Goal: Task Accomplishment & Management: Manage account settings

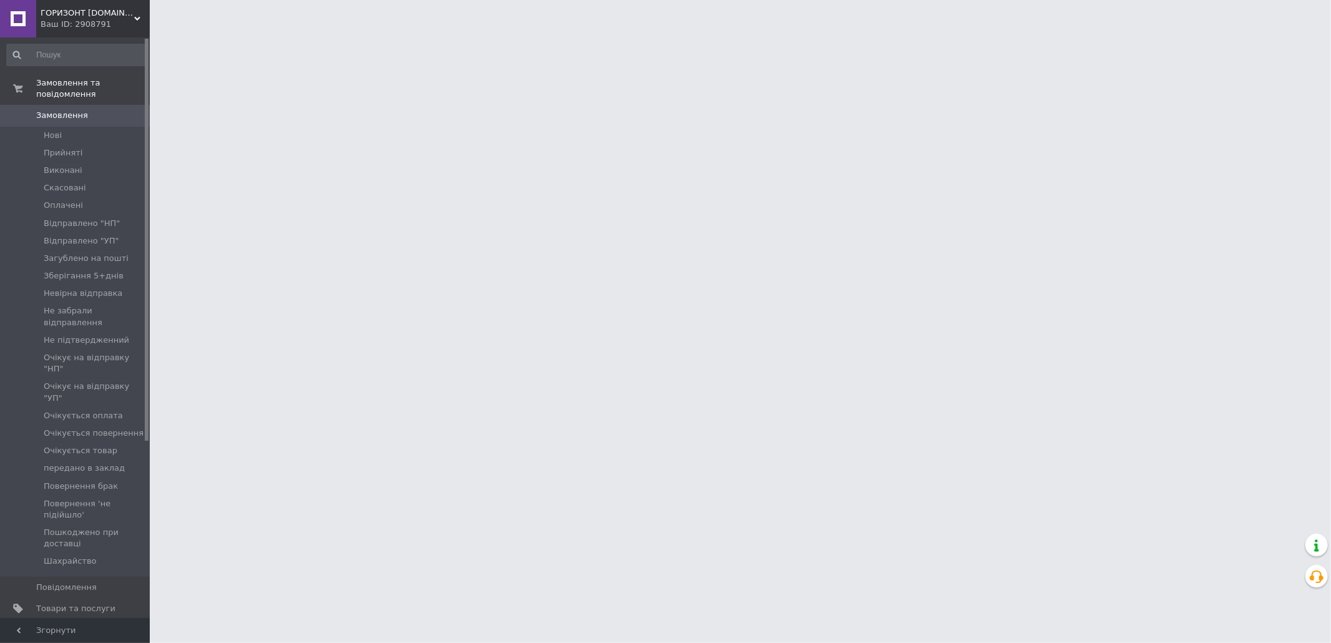
click at [75, 624] on span "[DEMOGRAPHIC_DATA]" at bounding box center [82, 629] width 92 height 11
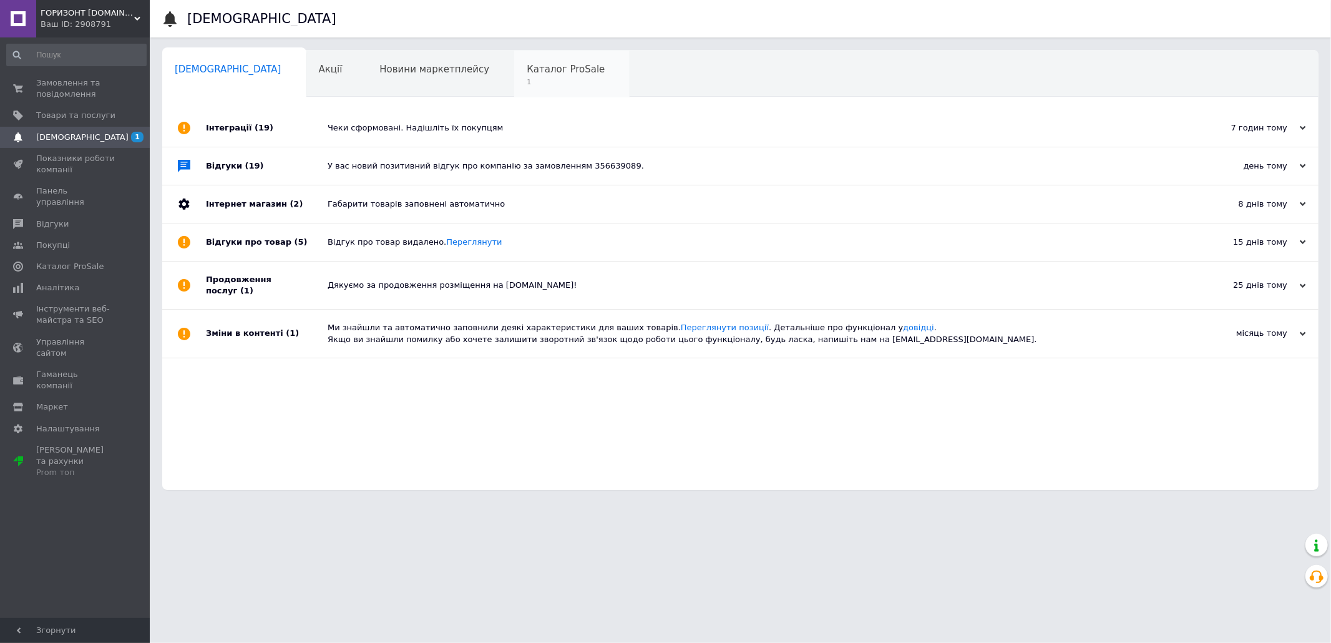
click at [526, 79] on span "1" at bounding box center [565, 81] width 78 height 9
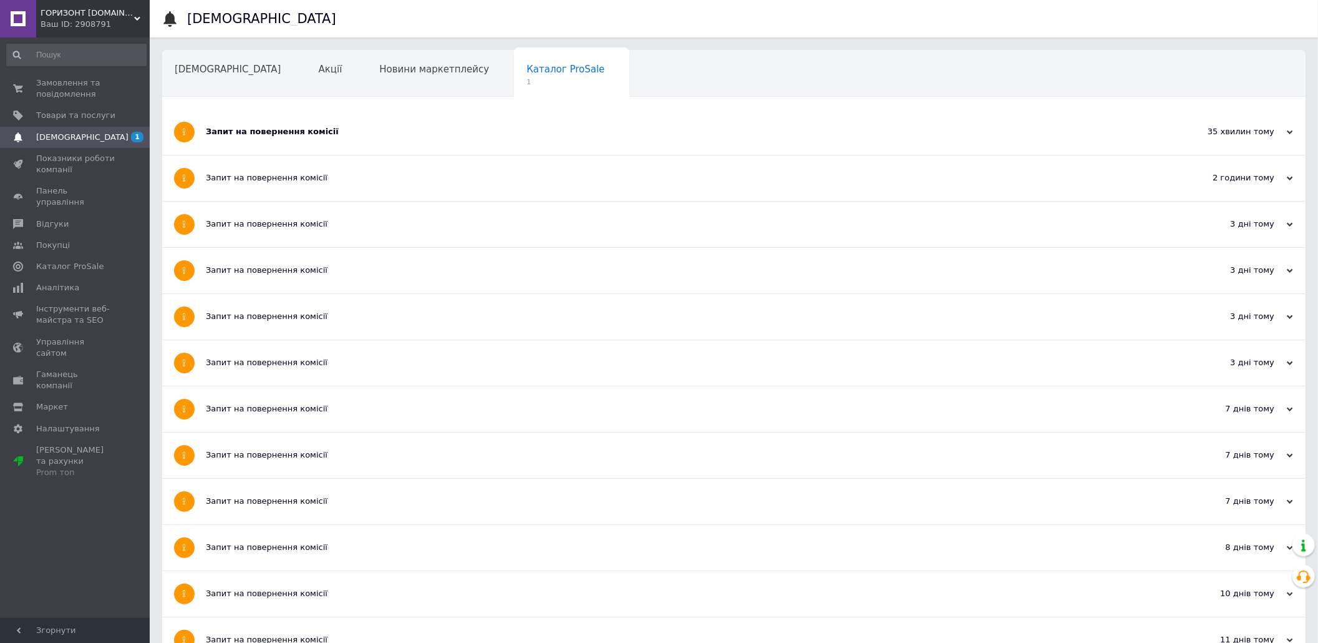
click at [488, 130] on div "Запит на повернення комісії" at bounding box center [687, 131] width 963 height 11
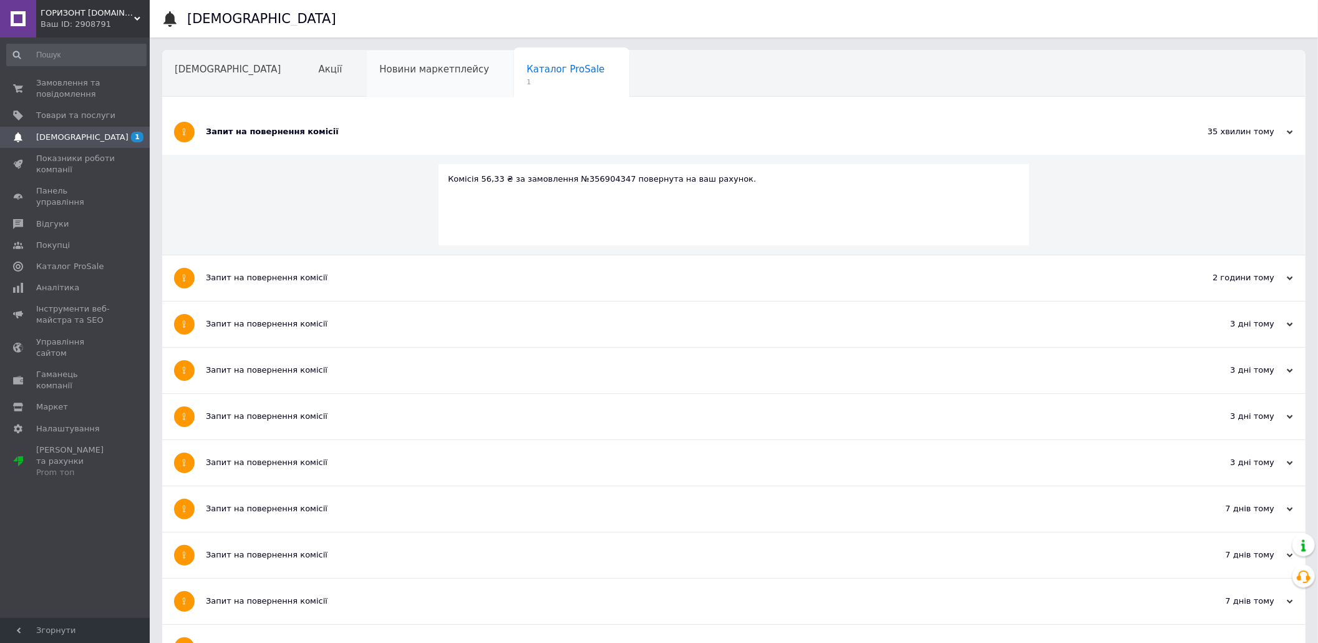
click at [412, 74] on span "Новини маркетплейсу" at bounding box center [434, 69] width 110 height 11
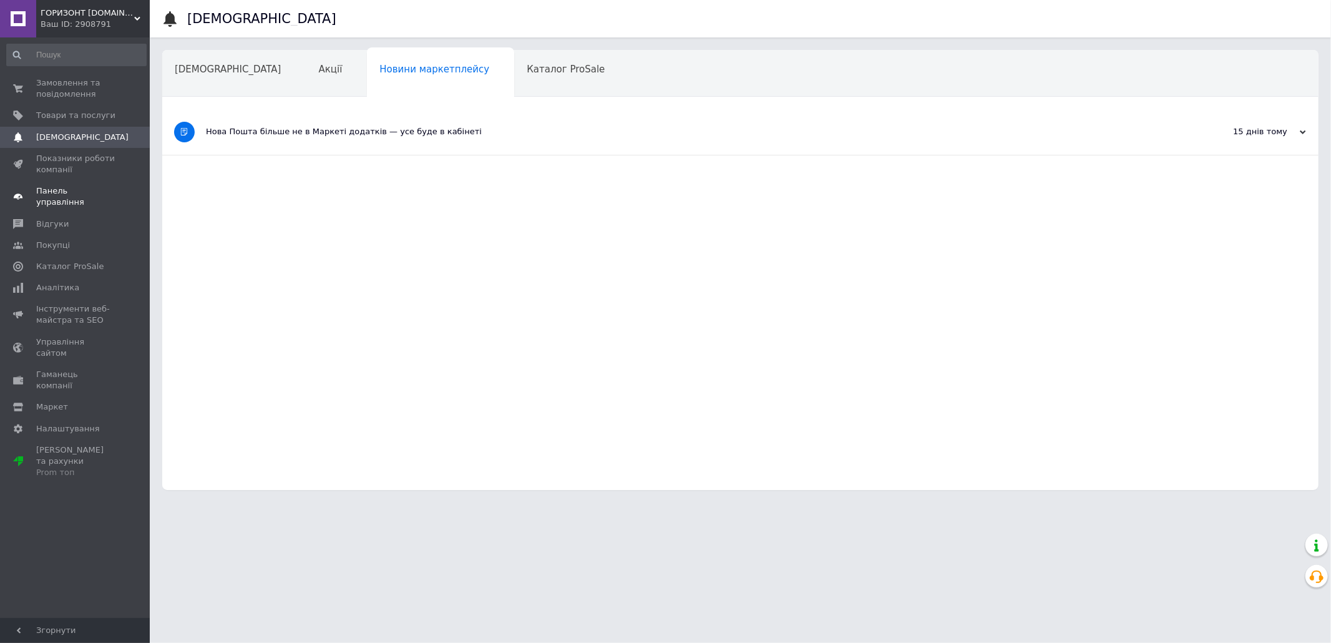
click at [53, 198] on link "Панель управління" at bounding box center [76, 196] width 153 height 32
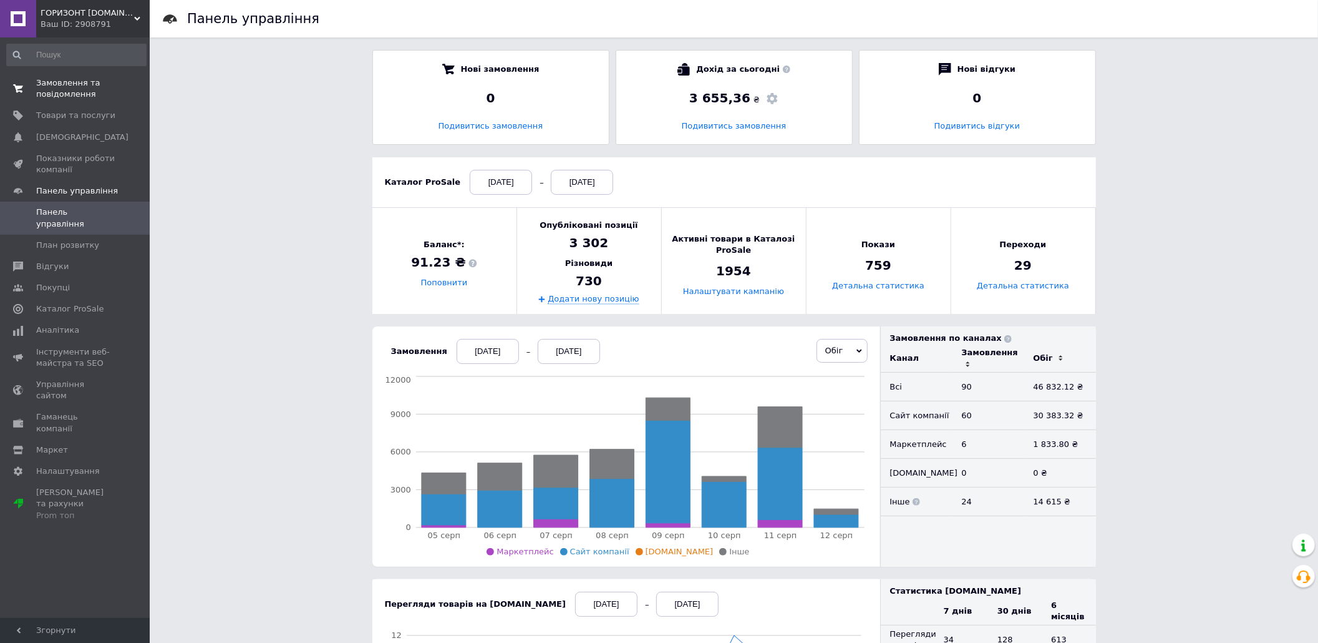
click at [45, 89] on span "Замовлення та повідомлення" at bounding box center [75, 88] width 79 height 22
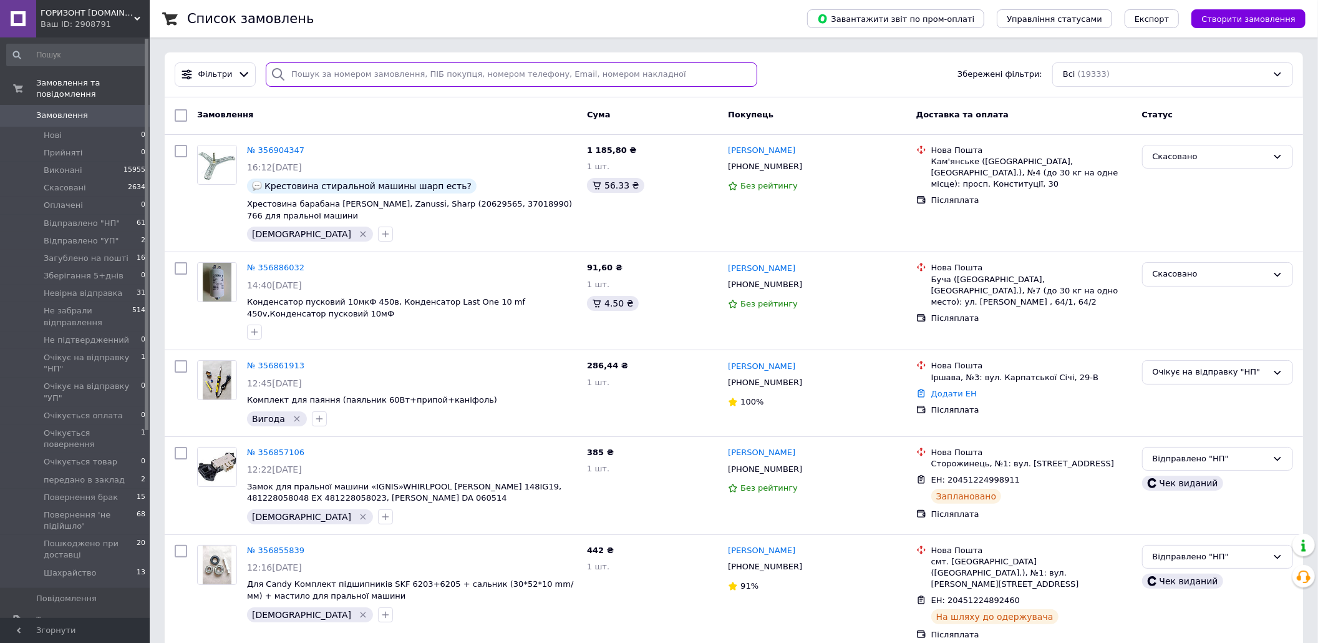
click at [418, 68] on input "search" at bounding box center [512, 74] width 492 height 24
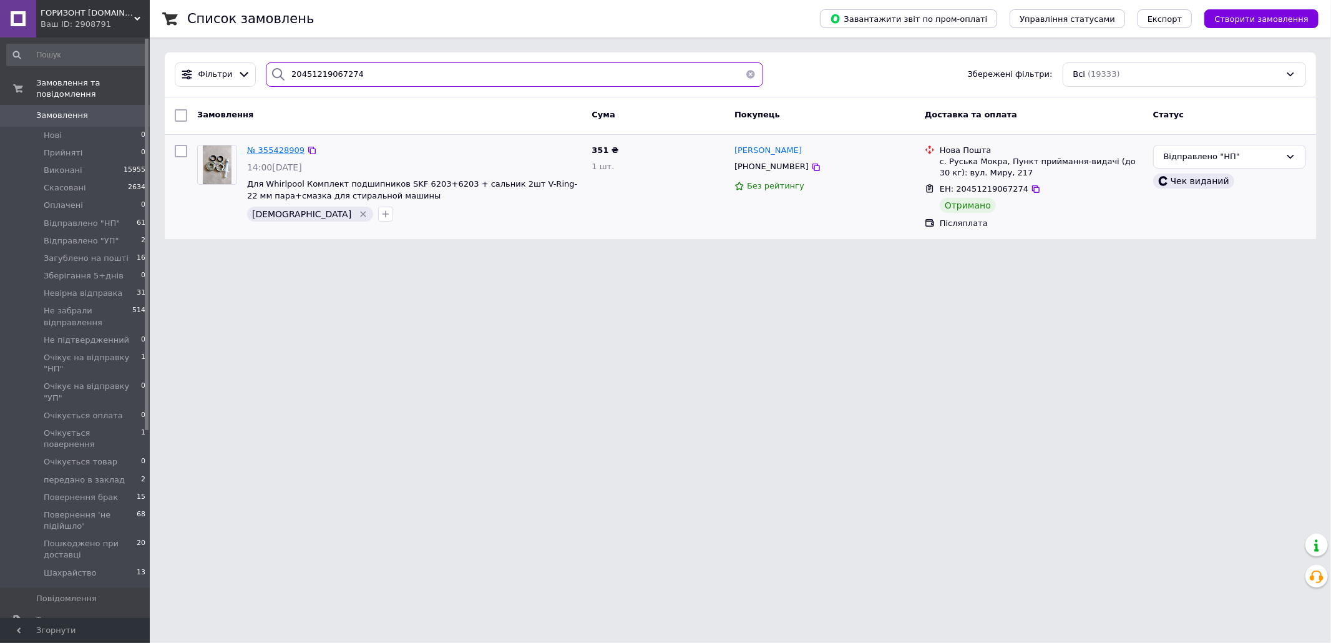
type input "20451219067274"
click at [270, 150] on span "№ 355428909" at bounding box center [275, 149] width 57 height 9
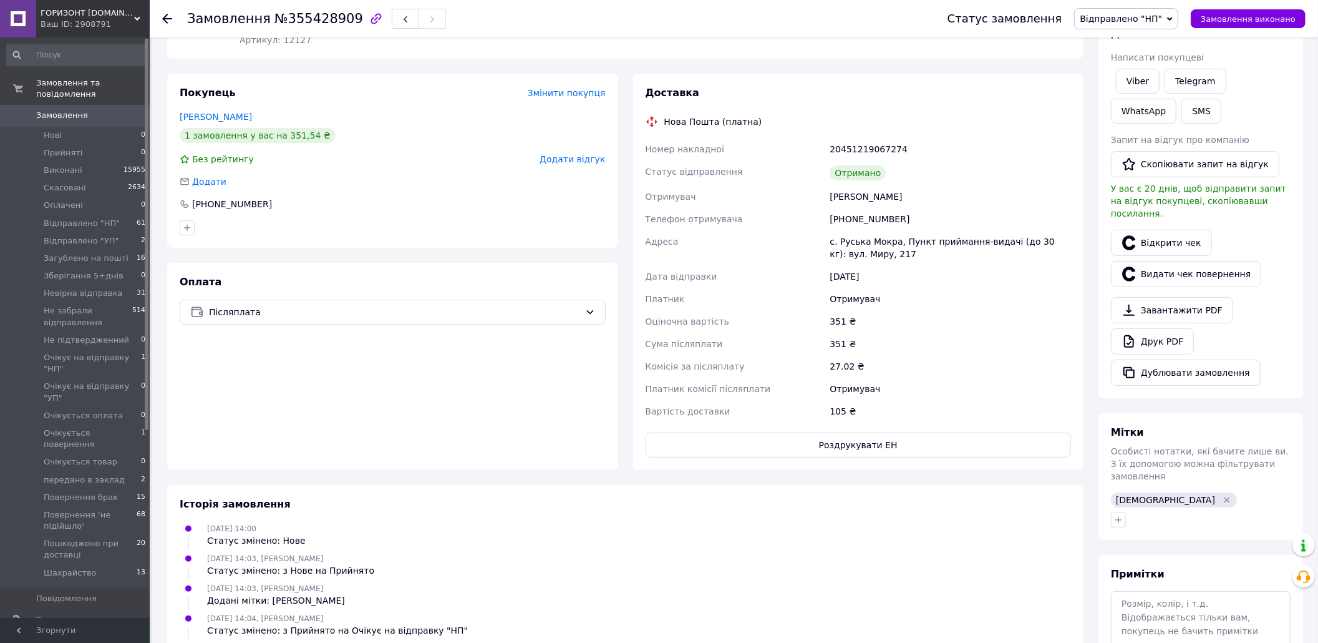
scroll to position [332, 0]
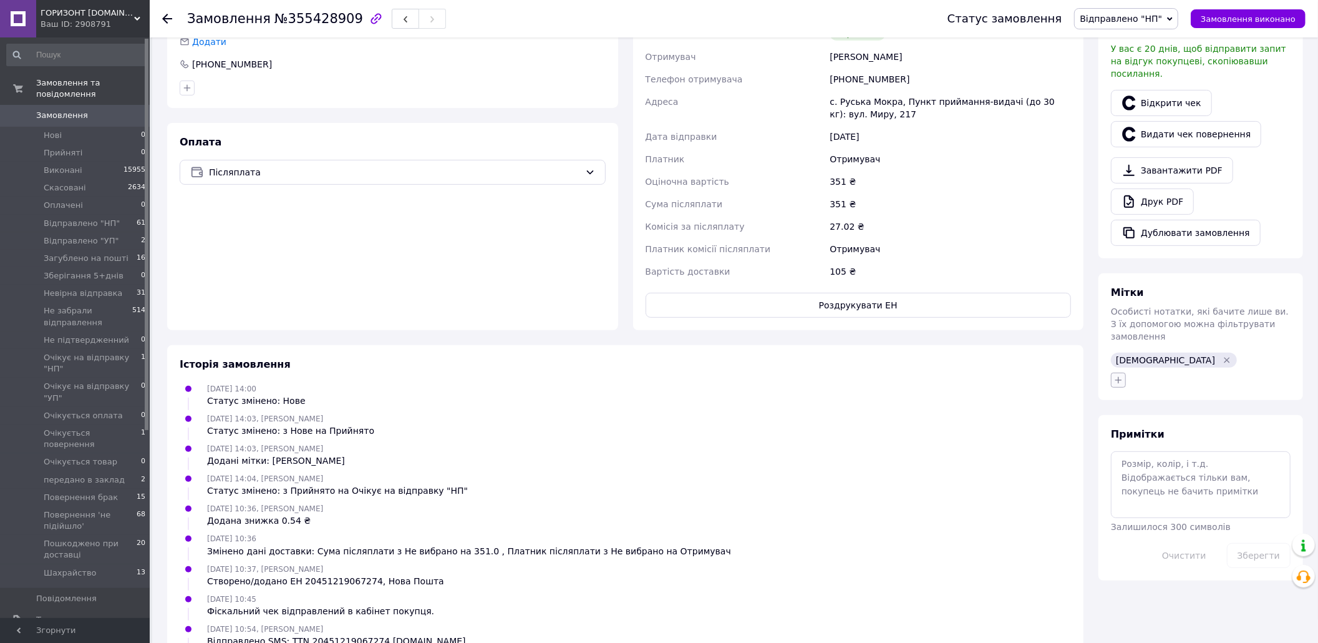
click at [1125, 372] on button "button" at bounding box center [1118, 379] width 15 height 15
click at [1189, 488] on label "очікуються кошти" at bounding box center [1170, 492] width 77 height 9
checkbox input "true"
click at [1186, 567] on button "Додати мітку" at bounding box center [1188, 579] width 140 height 24
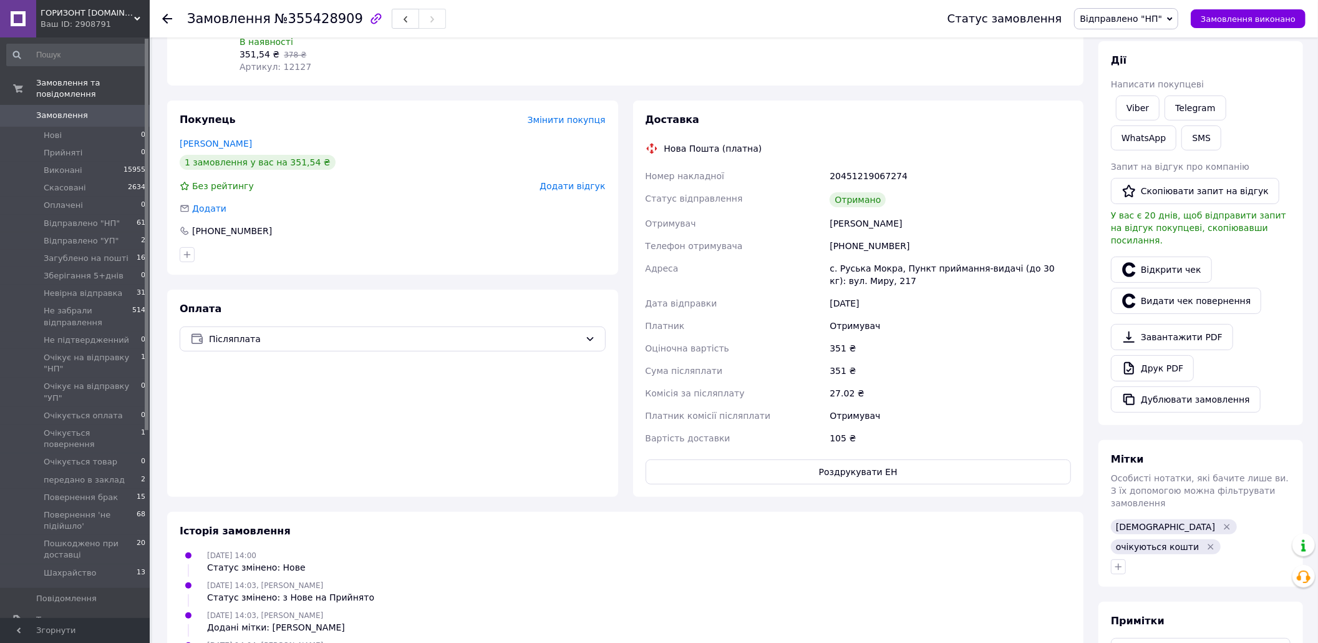
scroll to position [0, 0]
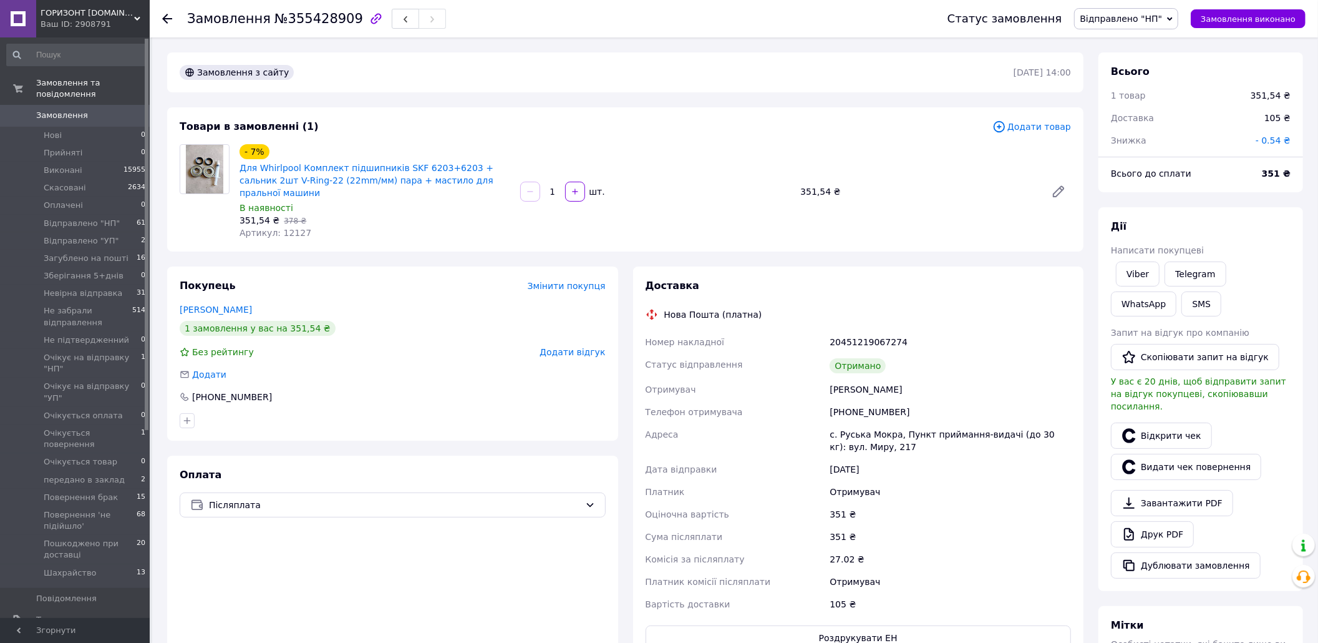
click at [67, 110] on link "Замовлення 0" at bounding box center [76, 115] width 153 height 21
